Goal: Navigation & Orientation: Find specific page/section

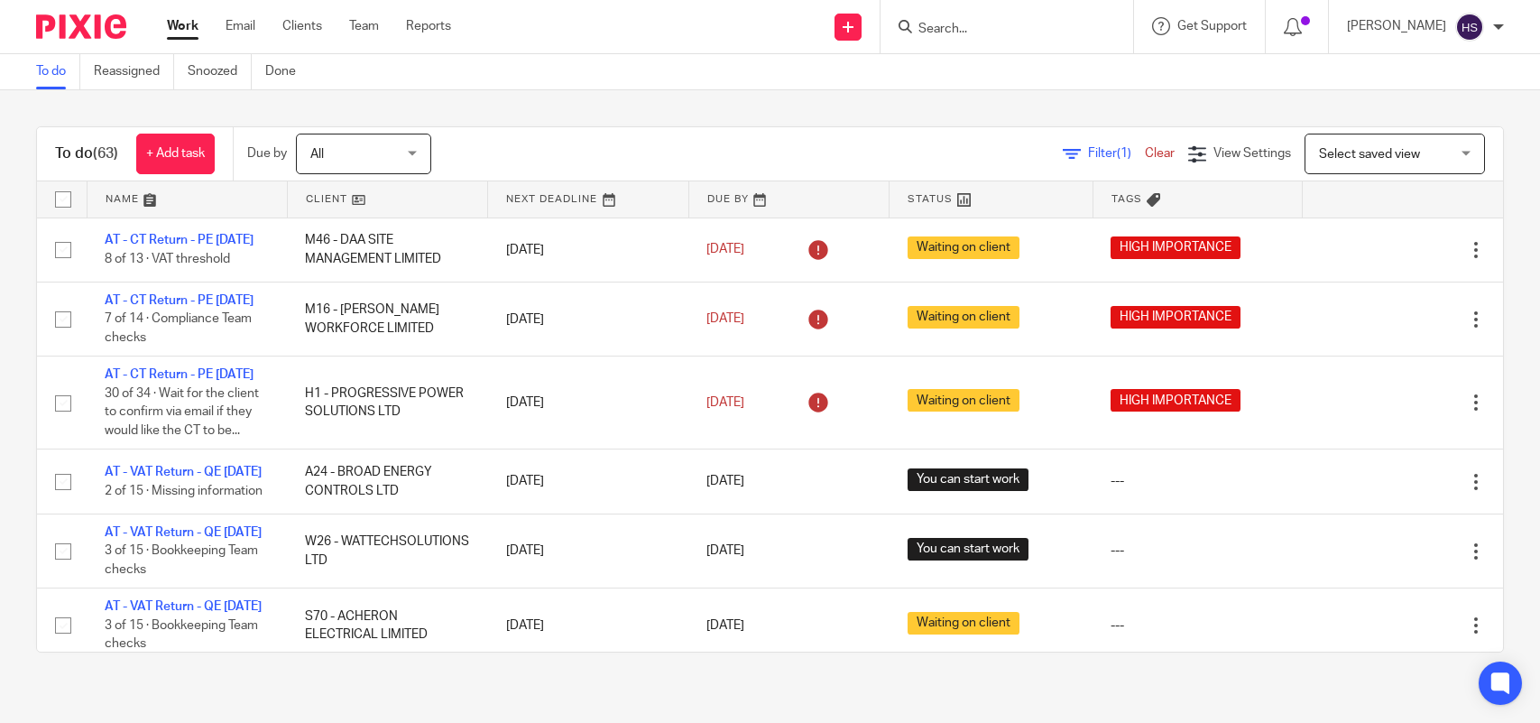
click at [966, 23] on input "Search" at bounding box center [998, 30] width 162 height 16
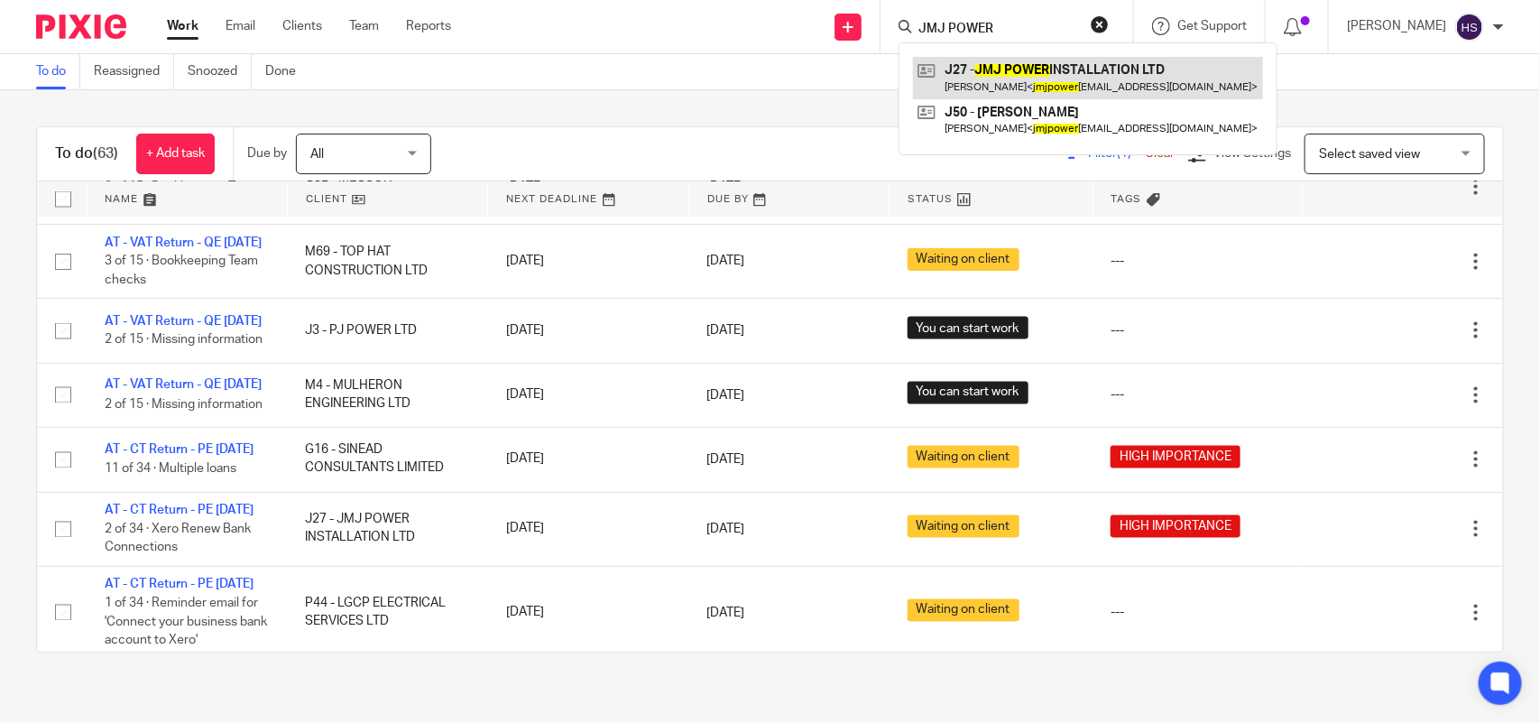
type input "JMJ POWER"
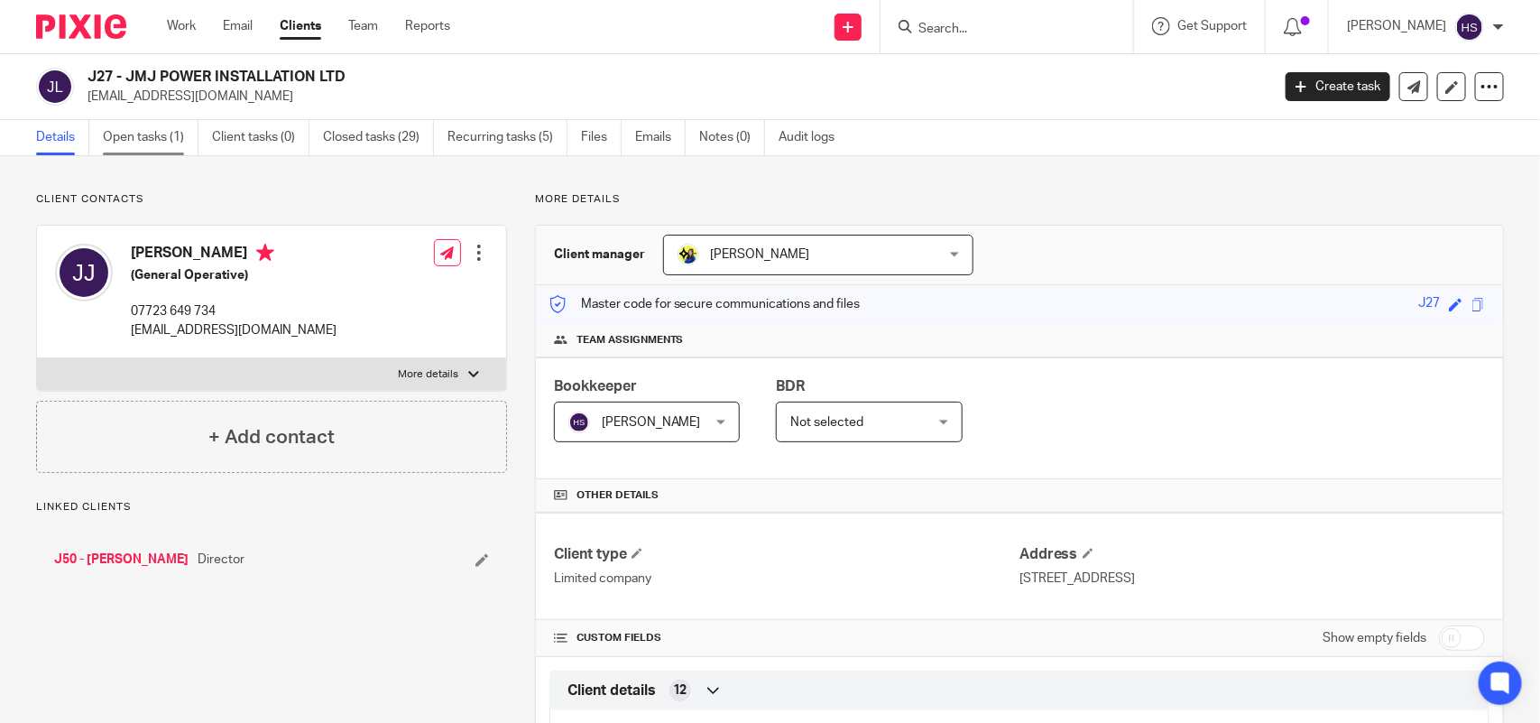
click at [147, 150] on link "Open tasks (1)" at bounding box center [151, 137] width 96 height 35
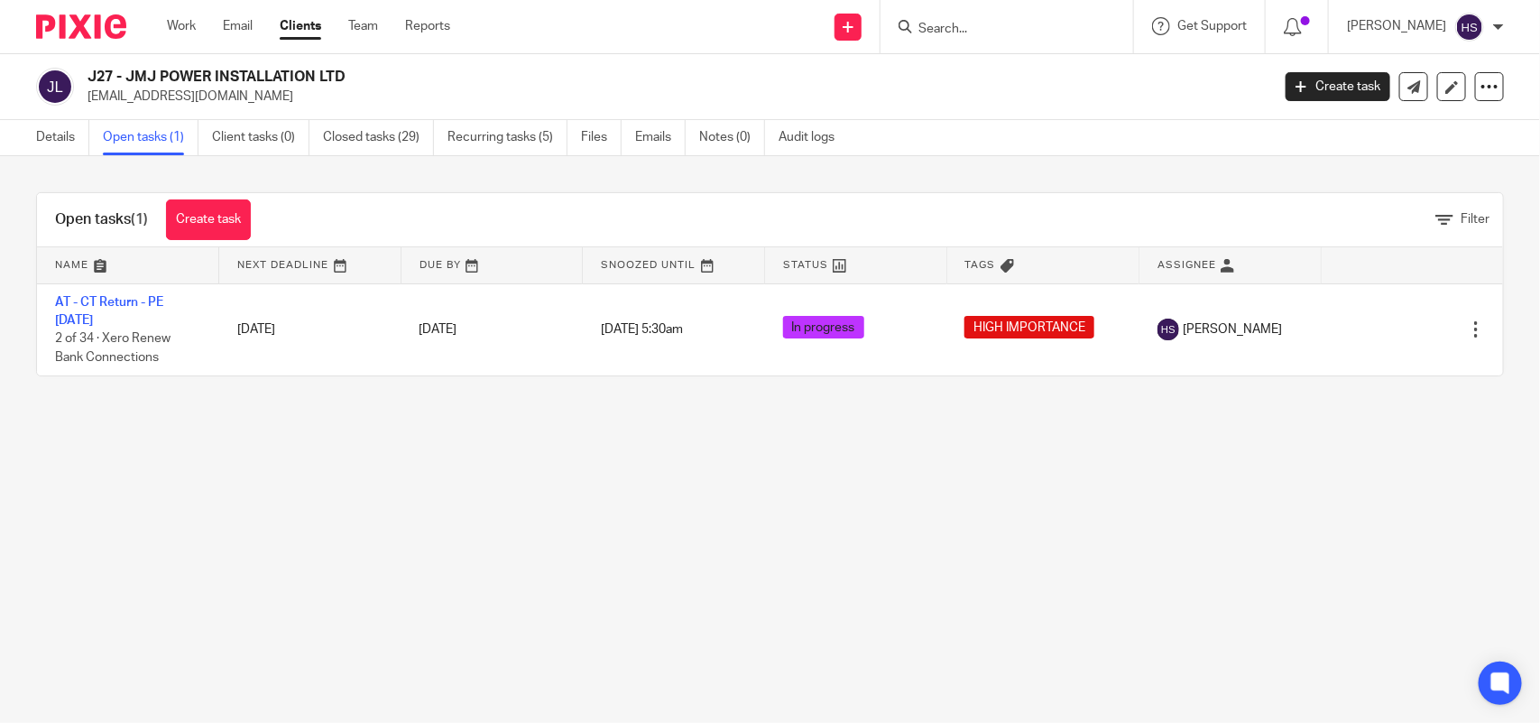
drag, startPoint x: 126, startPoint y: 75, endPoint x: 349, endPoint y: 77, distance: 222.9
click at [349, 77] on h2 "J27 - JMJ POWER INSTALLATION LTD" at bounding box center [556, 77] width 937 height 19
click at [91, 127] on ul "Details Open tasks (1) Client tasks (0) Closed tasks (29) Recurring tasks (5) F…" at bounding box center [449, 137] width 826 height 35
click at [75, 129] on link "Details" at bounding box center [62, 137] width 53 height 35
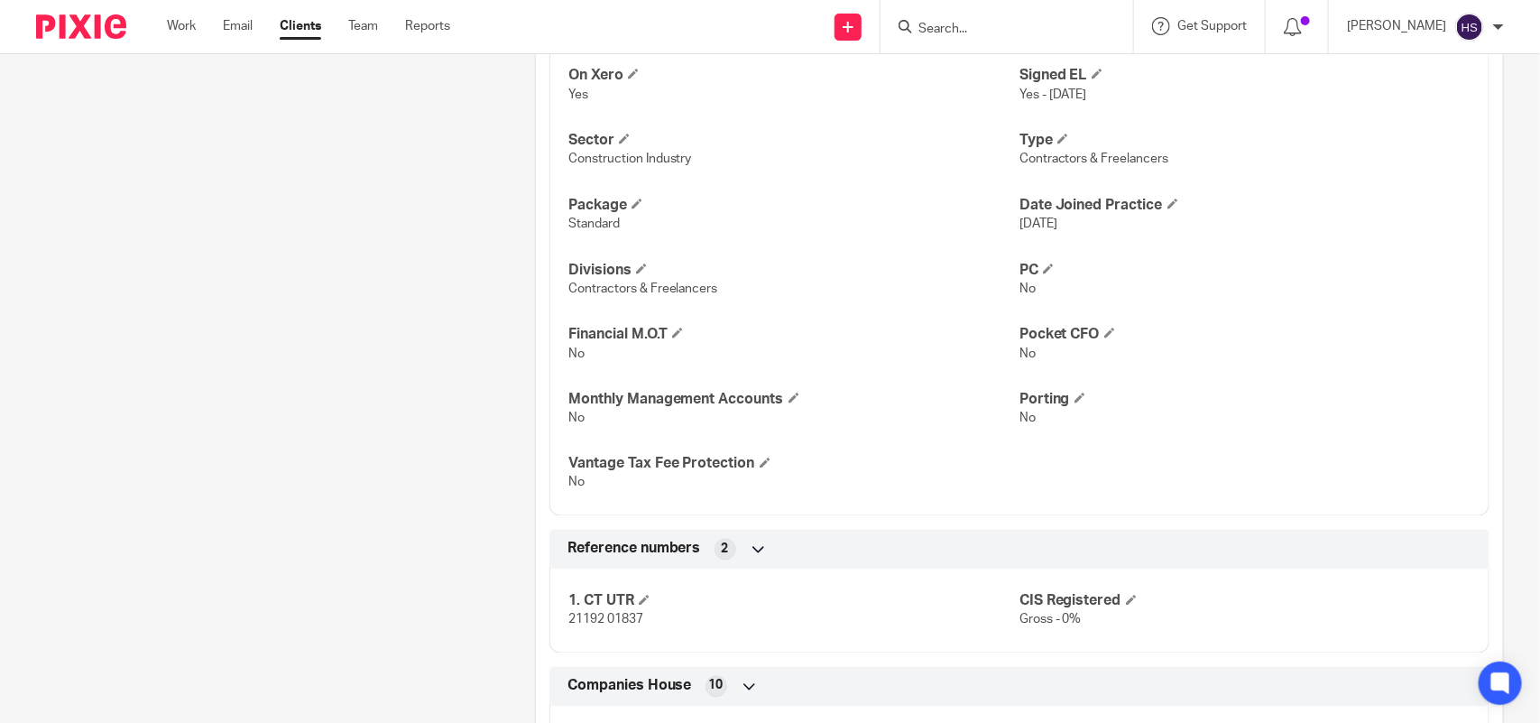
scroll to position [1614, 0]
